Goal: Task Accomplishment & Management: Complete application form

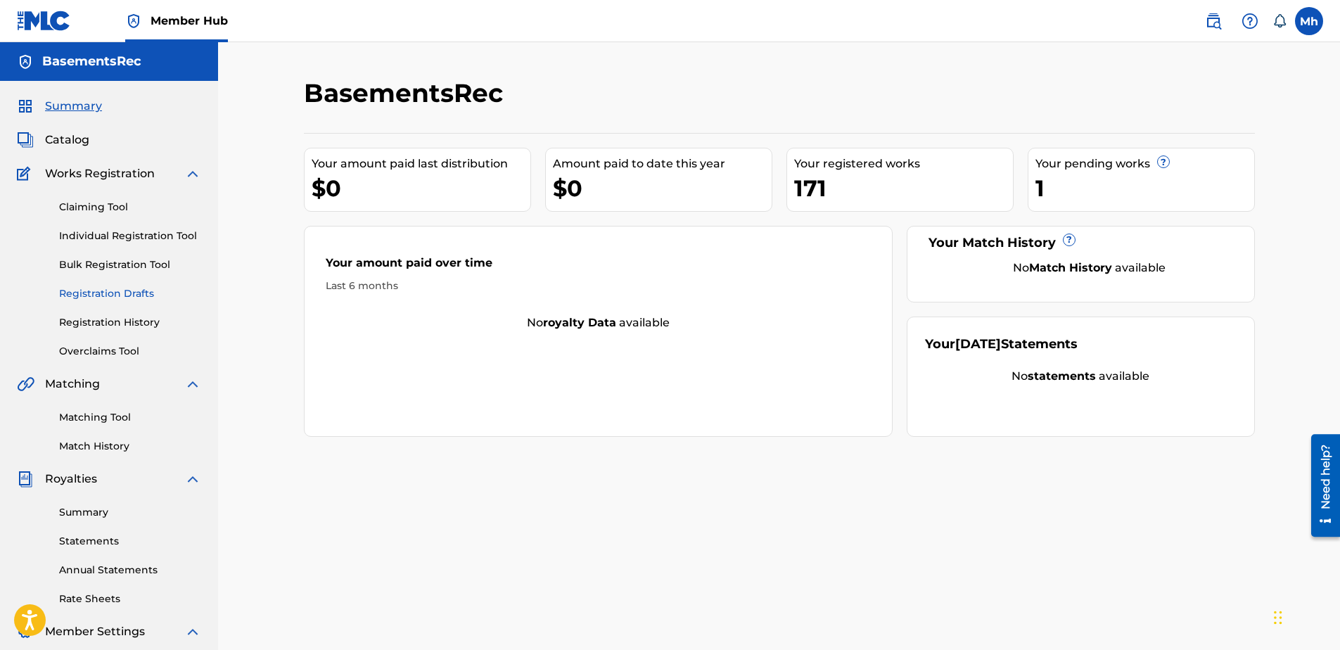
click at [123, 294] on link "Registration Drafts" at bounding box center [130, 293] width 142 height 15
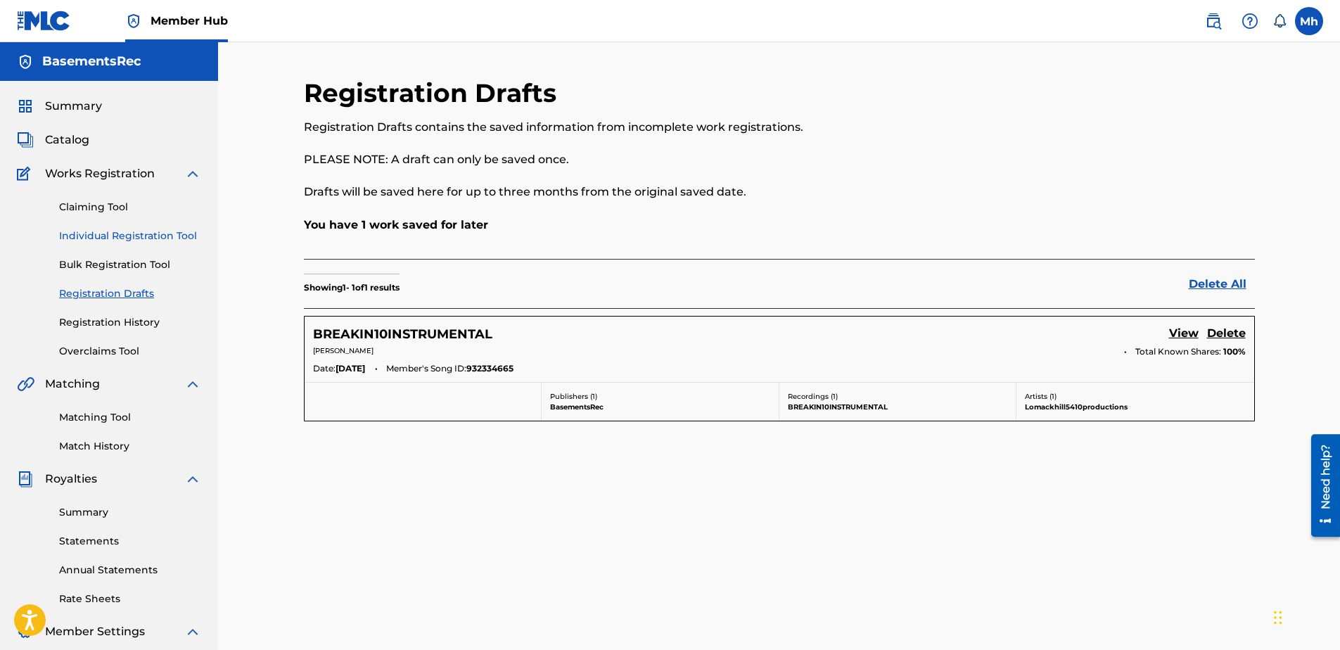
click at [117, 237] on link "Individual Registration Tool" at bounding box center [130, 236] width 142 height 15
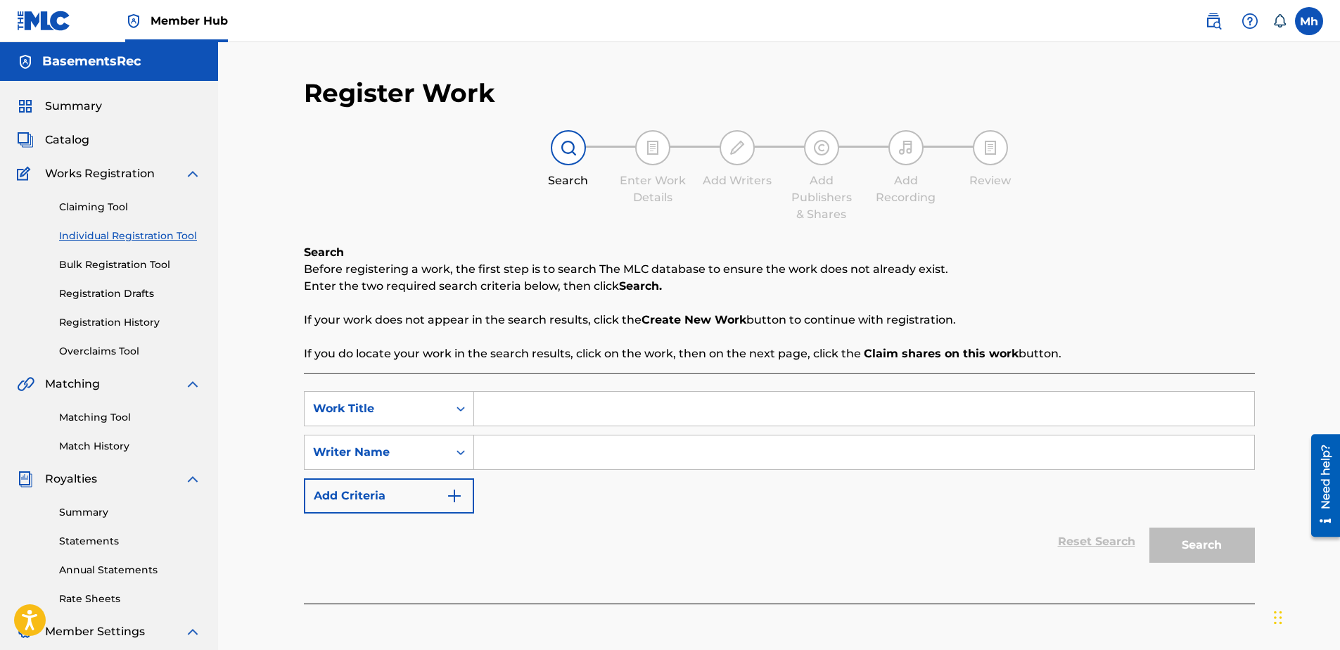
click at [490, 411] on input "Search Form" at bounding box center [864, 409] width 780 height 34
type input "macalistsSouthernShh"
click at [509, 449] on input "Search Form" at bounding box center [864, 452] width 780 height 34
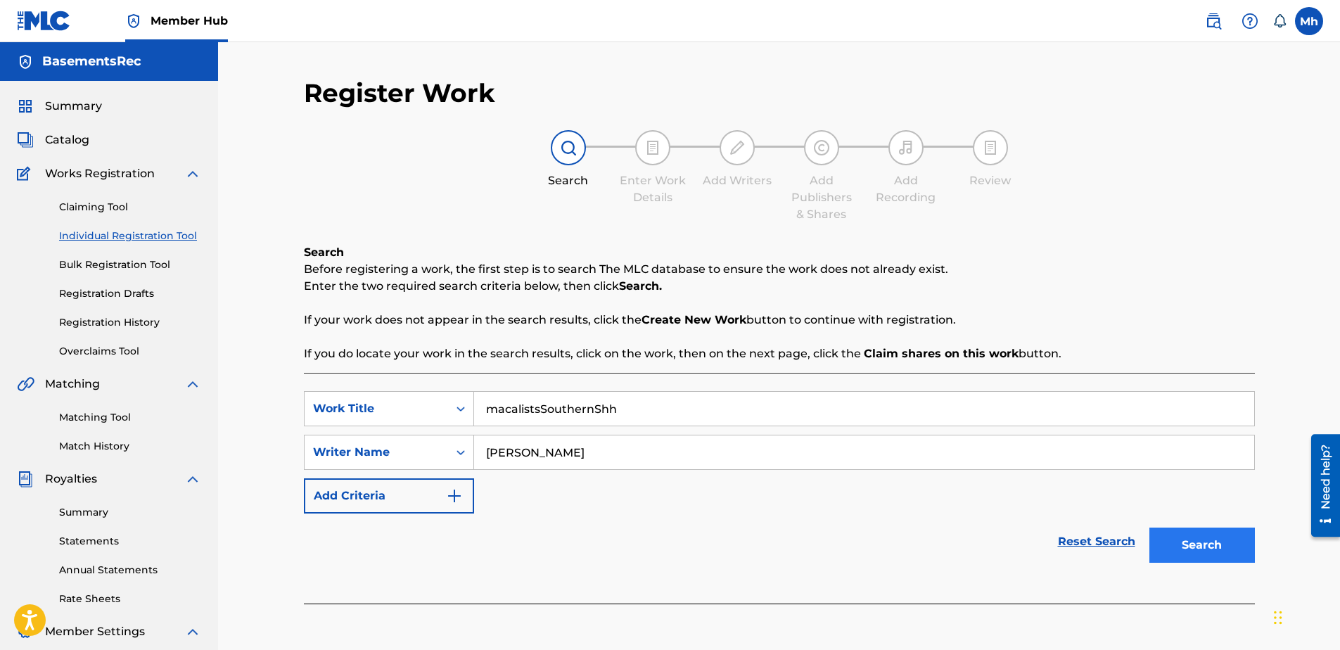
type input "[PERSON_NAME]"
click at [1209, 548] on button "Search" at bounding box center [1201, 544] width 105 height 35
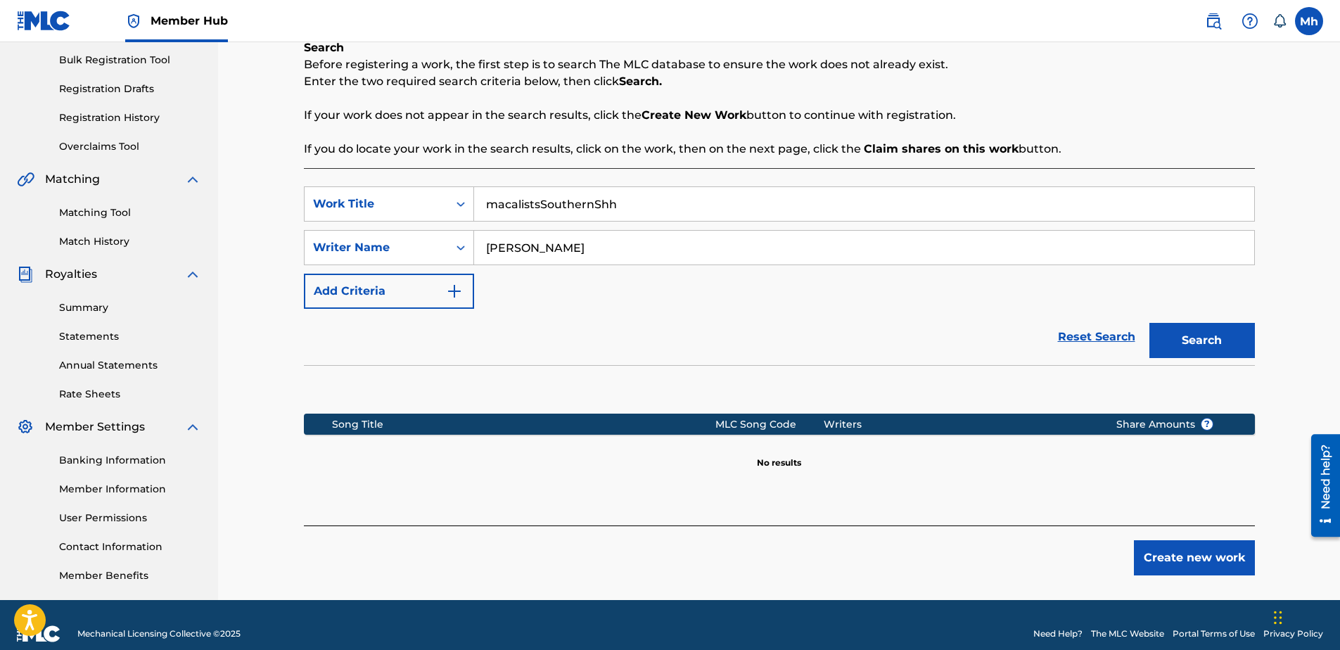
scroll to position [211, 0]
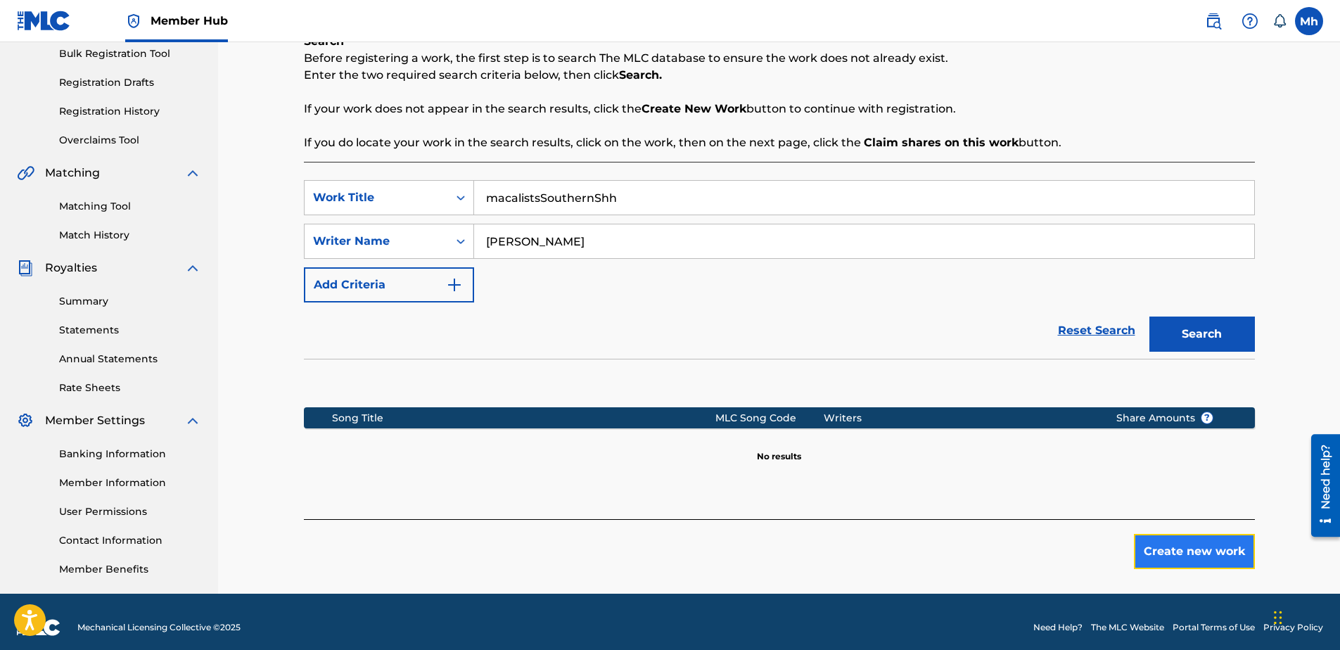
click at [1175, 551] on button "Create new work" at bounding box center [1194, 551] width 121 height 35
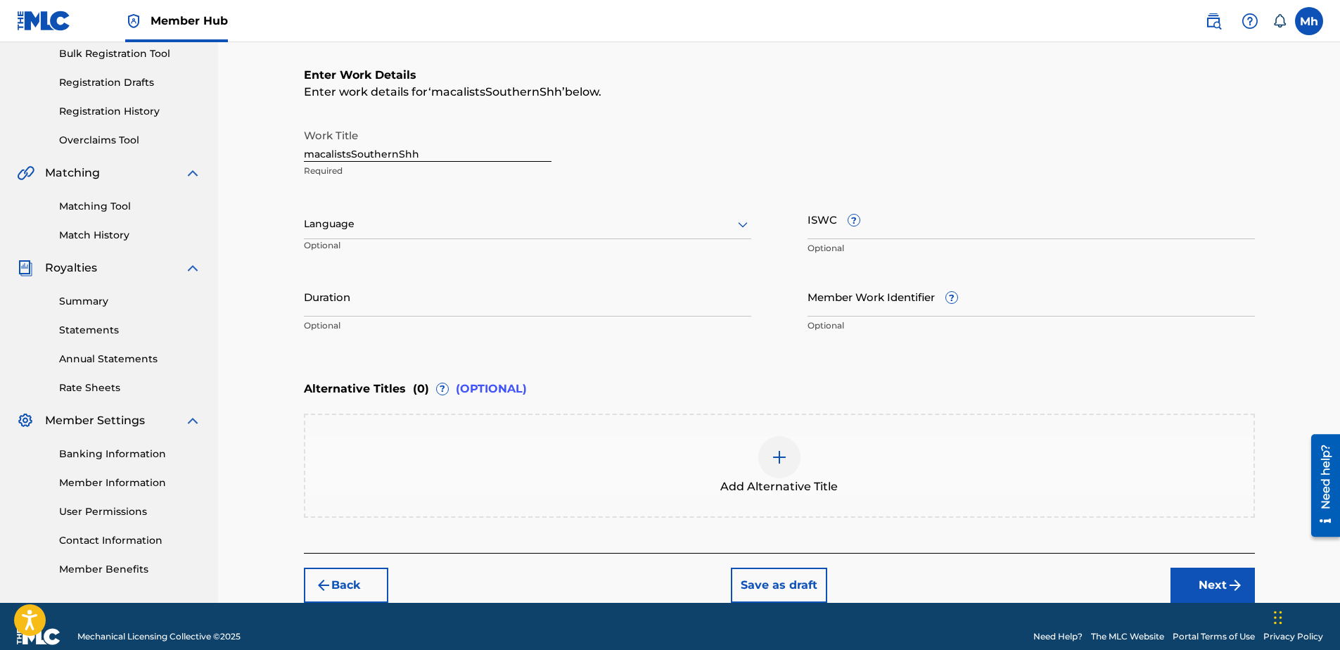
click at [739, 222] on icon at bounding box center [742, 224] width 17 height 17
click at [555, 257] on div "English" at bounding box center [528, 255] width 446 height 32
click at [394, 306] on input "Duration" at bounding box center [527, 296] width 447 height 40
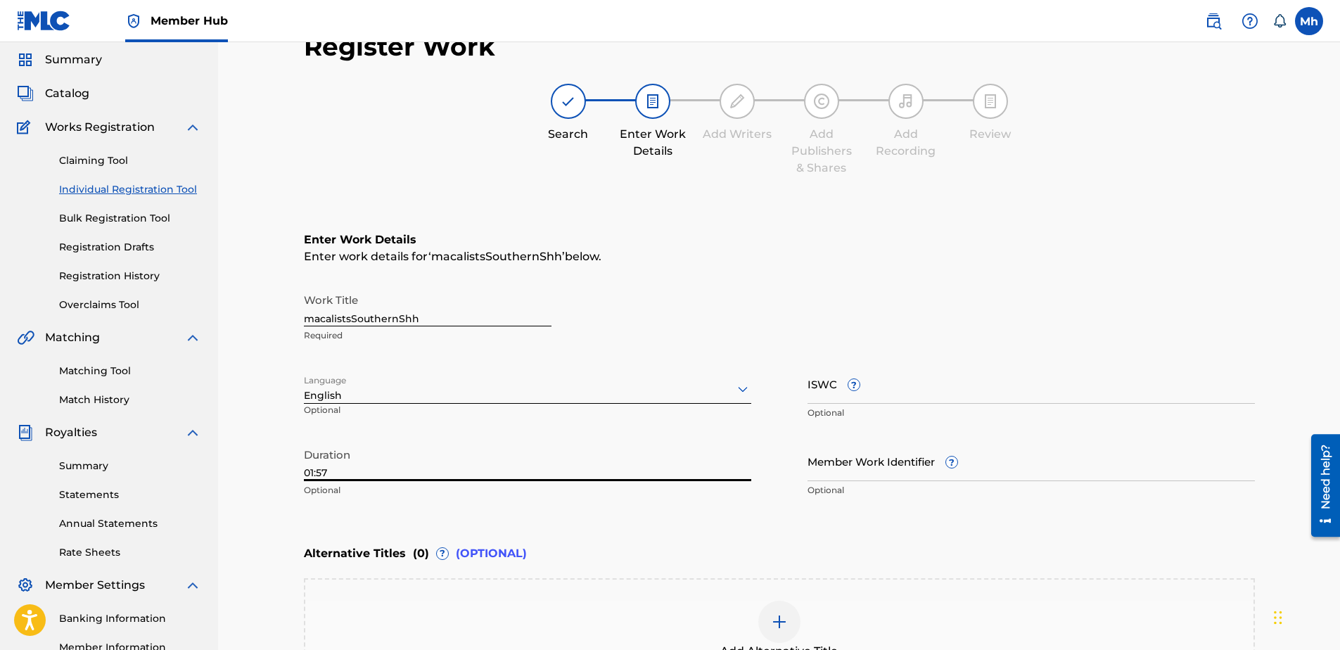
scroll to position [0, 0]
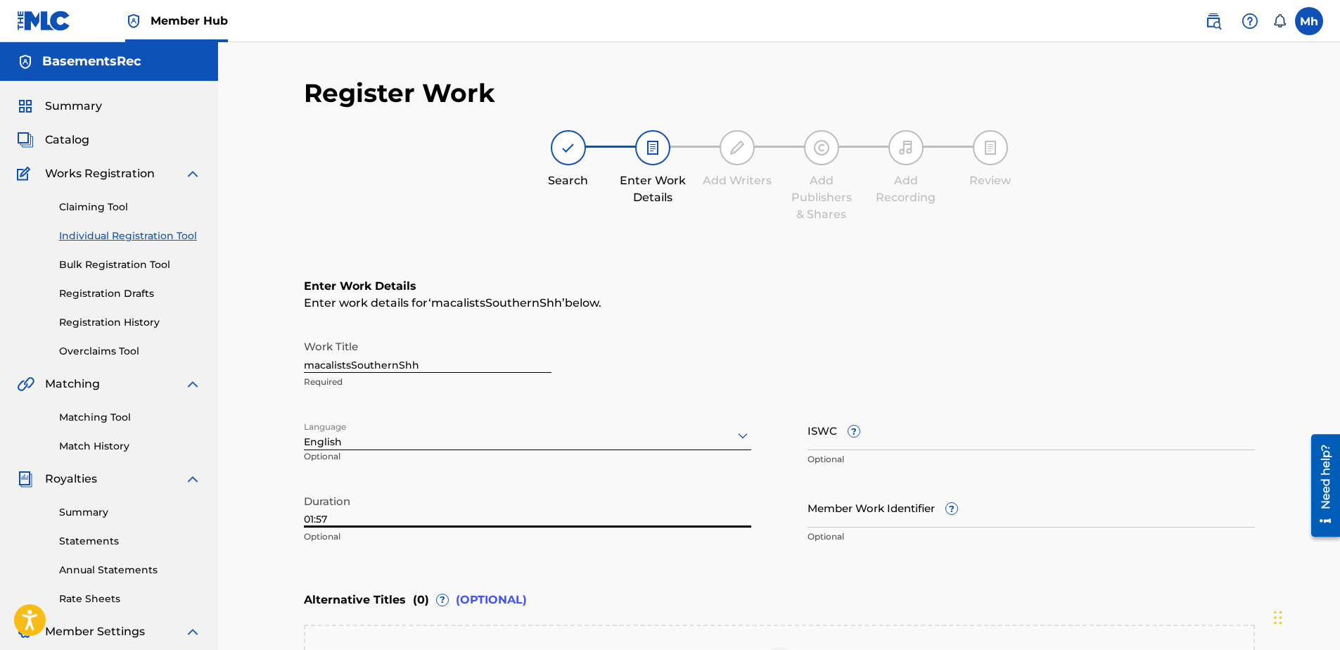
type input "01:57"
click at [132, 295] on link "Registration Drafts" at bounding box center [130, 293] width 142 height 15
